Goal: Communication & Community: Ask a question

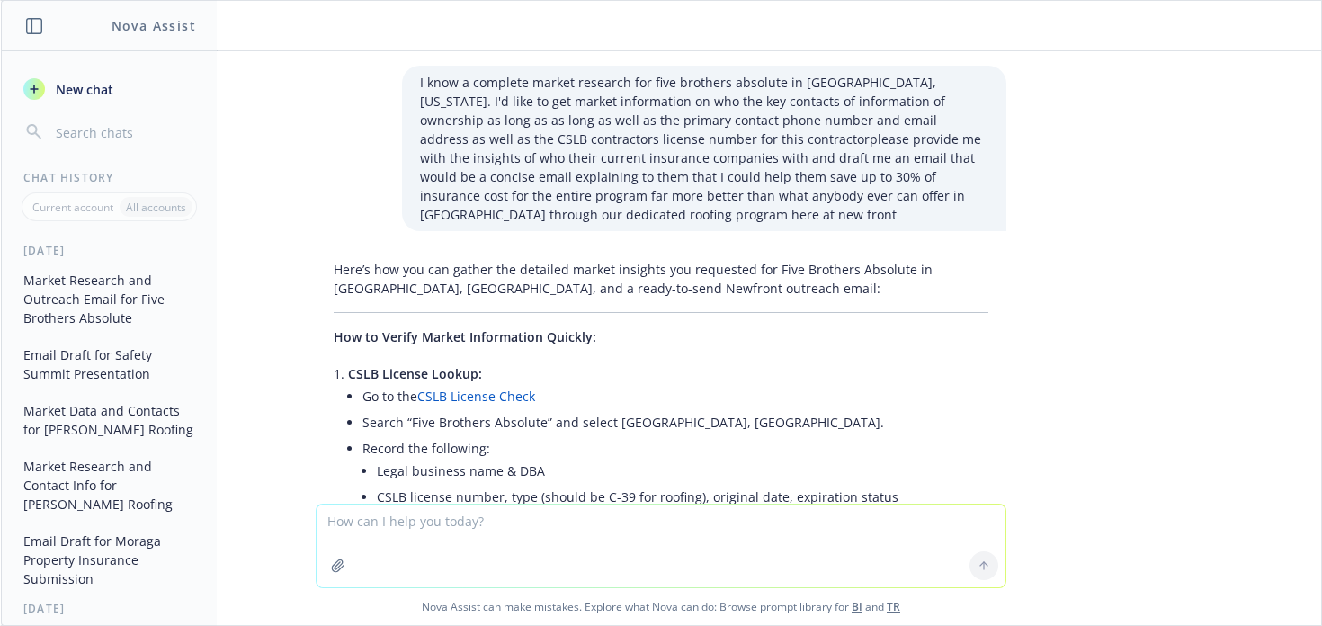
scroll to position [8041, 0]
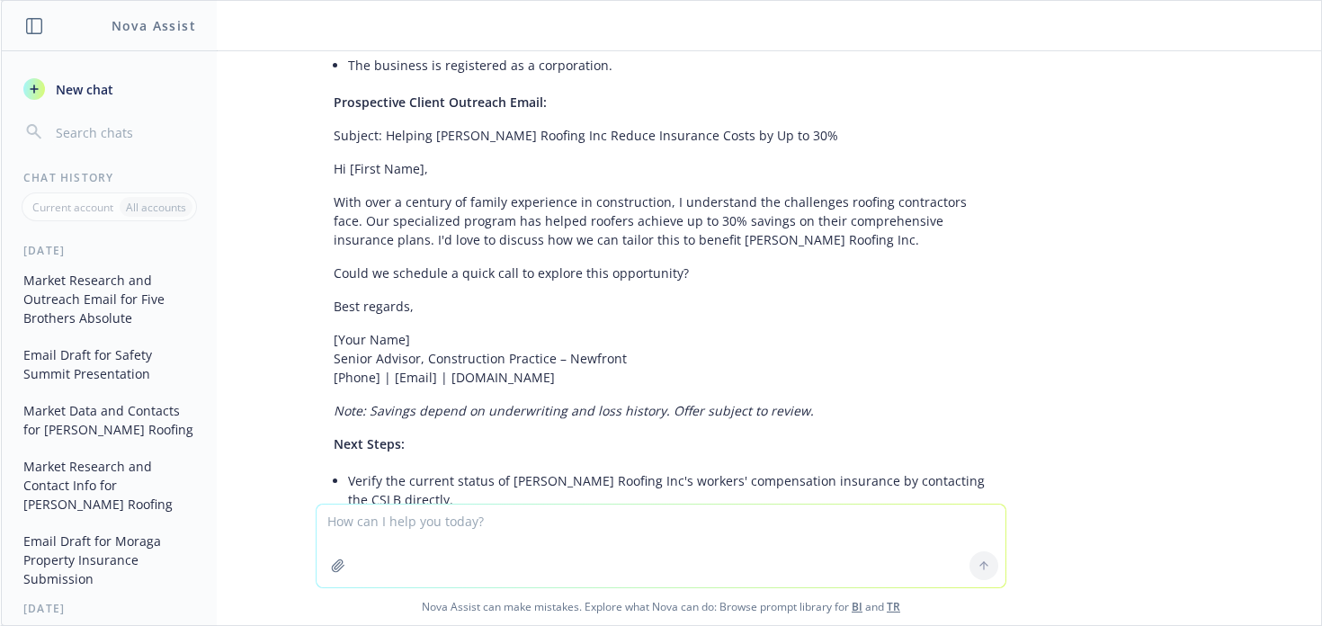
click at [94, 85] on span "New chat" at bounding box center [82, 89] width 61 height 19
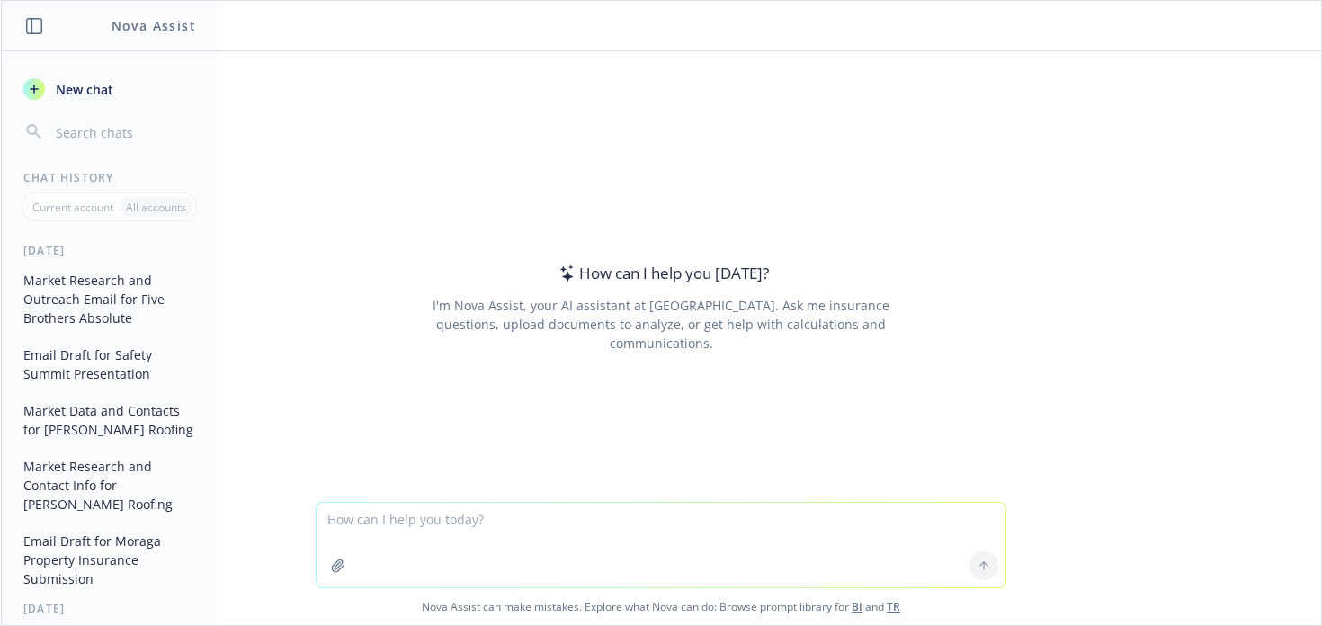
click at [94, 85] on span "New chat" at bounding box center [82, 89] width 61 height 19
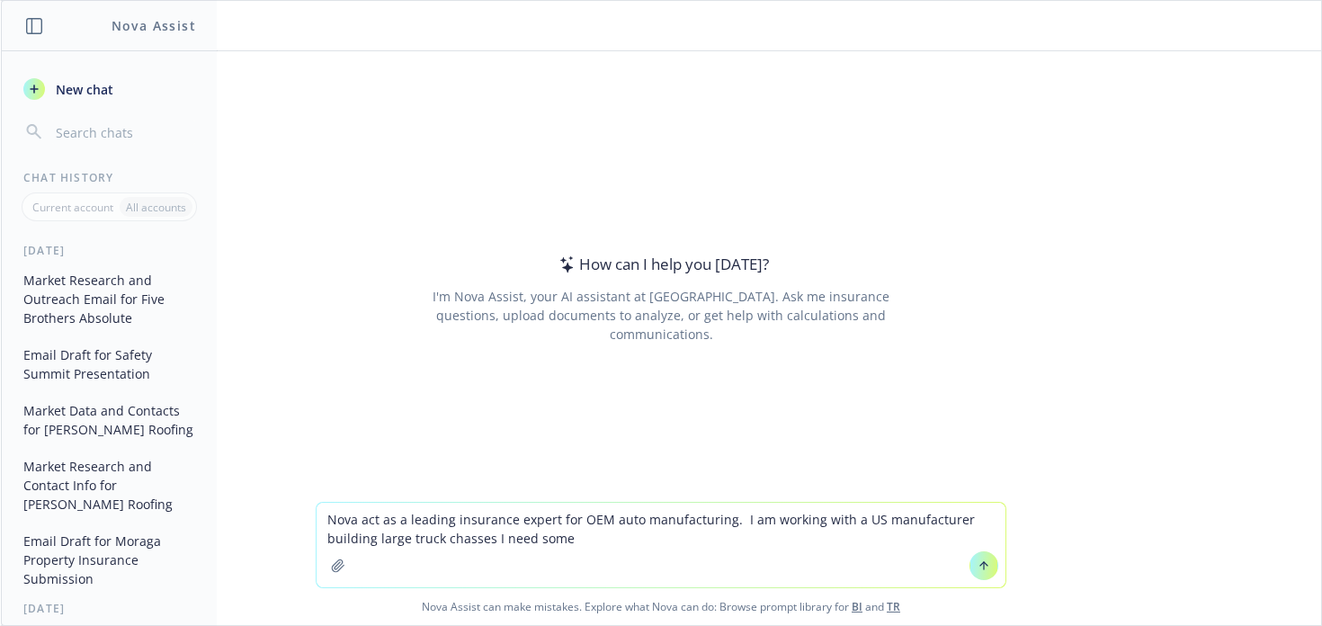
click at [321, 516] on textarea "Nova act as a leading insurance expert for OEM auto manufacturing. I am working…" at bounding box center [661, 545] width 689 height 85
click at [604, 546] on textarea "Hi Nova act as a leading insurance expert for OEM auto manufacturing. I am work…" at bounding box center [661, 545] width 689 height 85
drag, startPoint x: 596, startPoint y: 543, endPoint x: 779, endPoint y: 542, distance: 182.6
click at [737, 522] on textarea "Hi Nova act as a leading insurance expert for OEM auto manufacturing. I am work…" at bounding box center [661, 545] width 689 height 85
click at [368, 572] on textarea "Hi Nova act as a leading insurance expert for OEM auto manufacturing." at bounding box center [661, 545] width 689 height 85
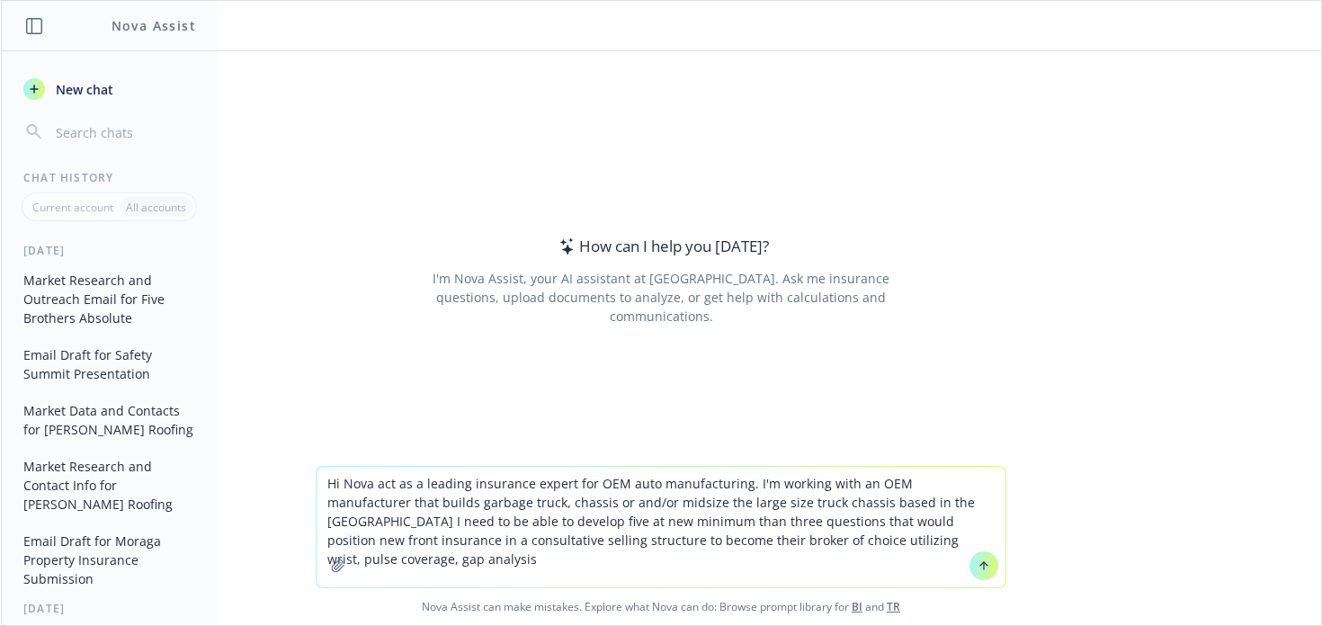
click at [771, 544] on textarea "Hi Nova act as a leading insurance expert for OEM auto manufacturing. I'm worki…" at bounding box center [661, 527] width 689 height 121
click at [751, 543] on textarea "Hi Nova act as a leading insurance expert for OEM auto manufacturing. I'm worki…" at bounding box center [661, 527] width 689 height 121
click at [858, 544] on textarea "Hi Nova act as a leading insurance expert for OEM auto manufacturing. I'm worki…" at bounding box center [661, 527] width 689 height 121
click at [852, 544] on textarea "Hi Nova act as a leading insurance expert for OEM auto manufacturing. I'm worki…" at bounding box center [661, 527] width 689 height 121
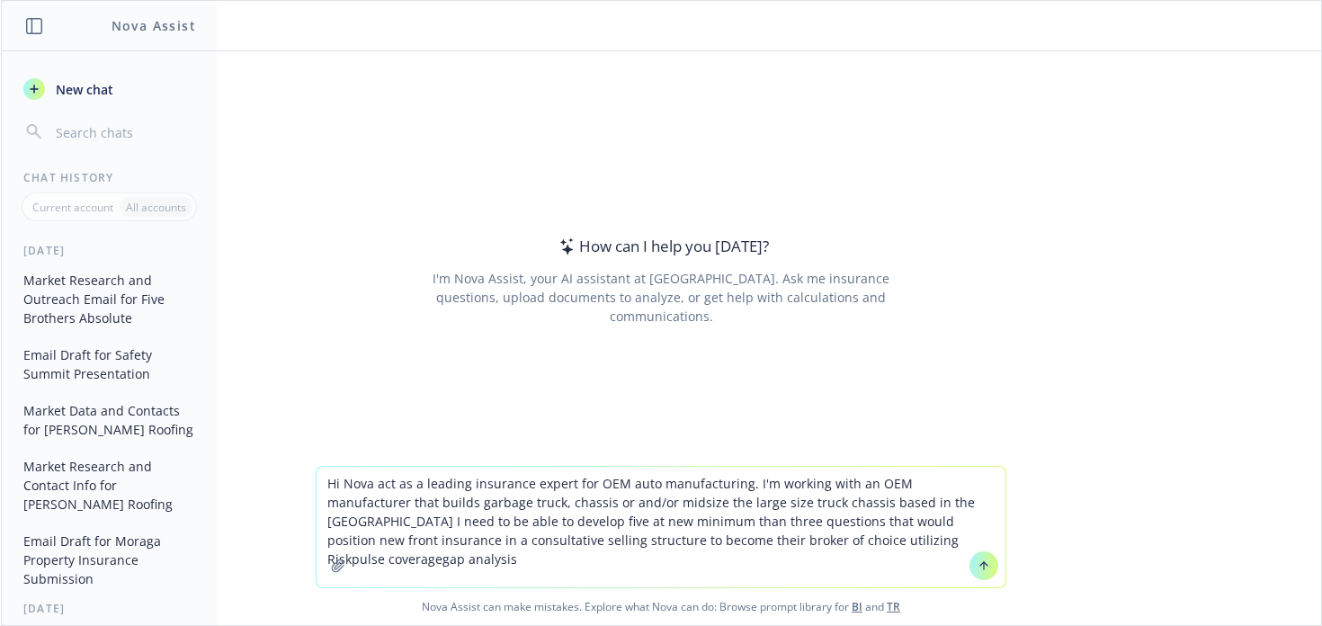
click at [767, 536] on textarea "Hi Nova act as a leading insurance expert for OEM auto manufacturing. I'm worki…" at bounding box center [661, 527] width 689 height 121
click at [953, 542] on textarea "Hi Nova act as a leading insurance expert for OEM auto manufacturing. I'm worki…" at bounding box center [661, 527] width 689 height 121
click at [836, 541] on textarea "Hi Nova act as a leading insurance expert for OEM auto manufacturing. I'm worki…" at bounding box center [661, 527] width 689 height 121
click at [850, 543] on textarea "Hi Nova act as a leading insurance expert for OEM auto manufacturing. I'm worki…" at bounding box center [661, 527] width 689 height 121
click at [940, 541] on textarea "Hi Nova act as a leading insurance expert for OEM auto manufacturing. I'm worki…" at bounding box center [661, 527] width 689 height 121
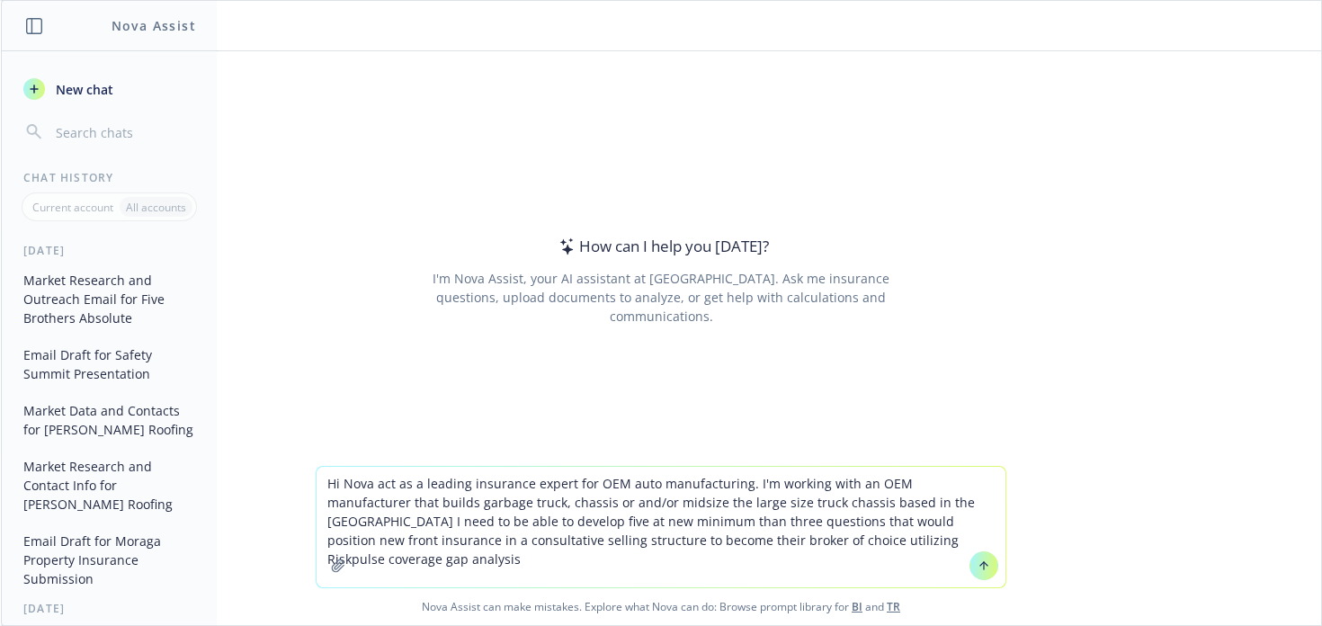
click at [788, 538] on textarea "Hi Nova act as a leading insurance expert for OEM auto manufacturing. I'm worki…" at bounding box center [661, 527] width 689 height 121
click at [793, 543] on textarea "Hi Nova act as a leading insurance expert for OEM auto manufacturing. I'm worki…" at bounding box center [661, 527] width 689 height 121
click at [791, 542] on textarea "Hi Nova act as a leading insurance expert for OEM auto manufacturing. I'm worki…" at bounding box center [661, 527] width 689 height 121
click at [962, 539] on textarea "Hi Nova act as a leading insurance expert for OEM auto manufacturing. I'm worki…" at bounding box center [661, 527] width 689 height 121
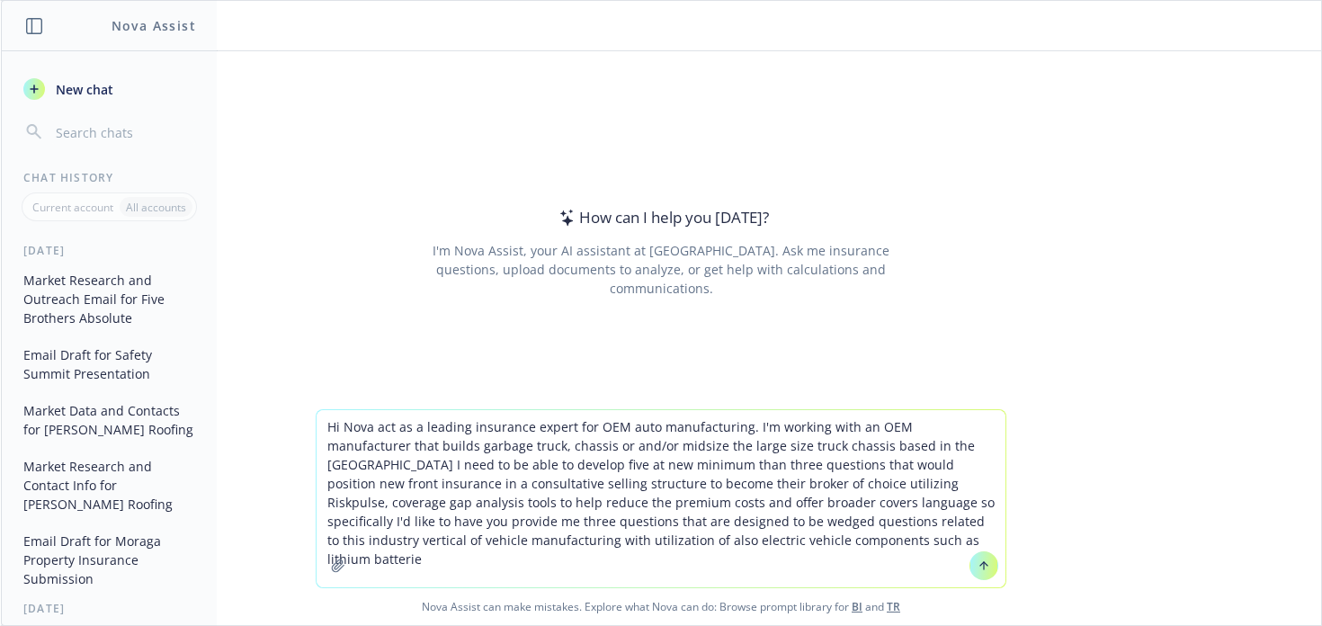
type textarea "Hi Nova act as a leading insurance expert for OEM auto manufacturing. I'm worki…"
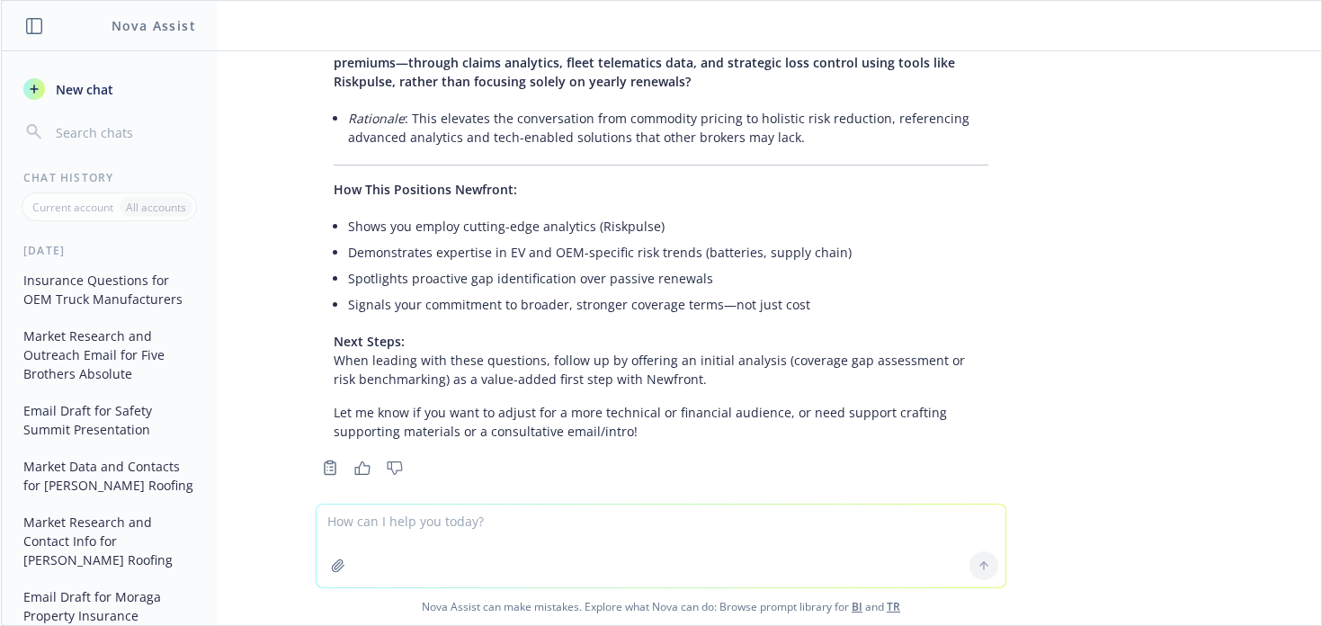
scroll to position [661, 0]
